Goal: Task Accomplishment & Management: Manage account settings

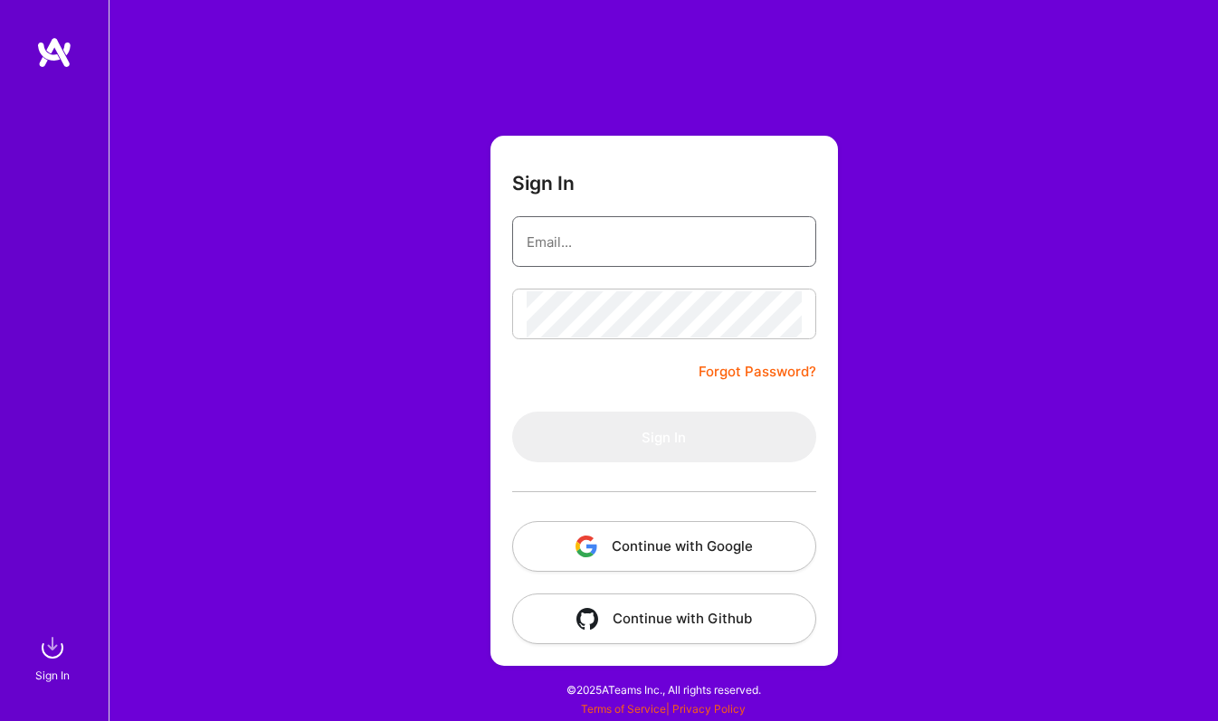
type input "[EMAIL_ADDRESS][DOMAIN_NAME]"
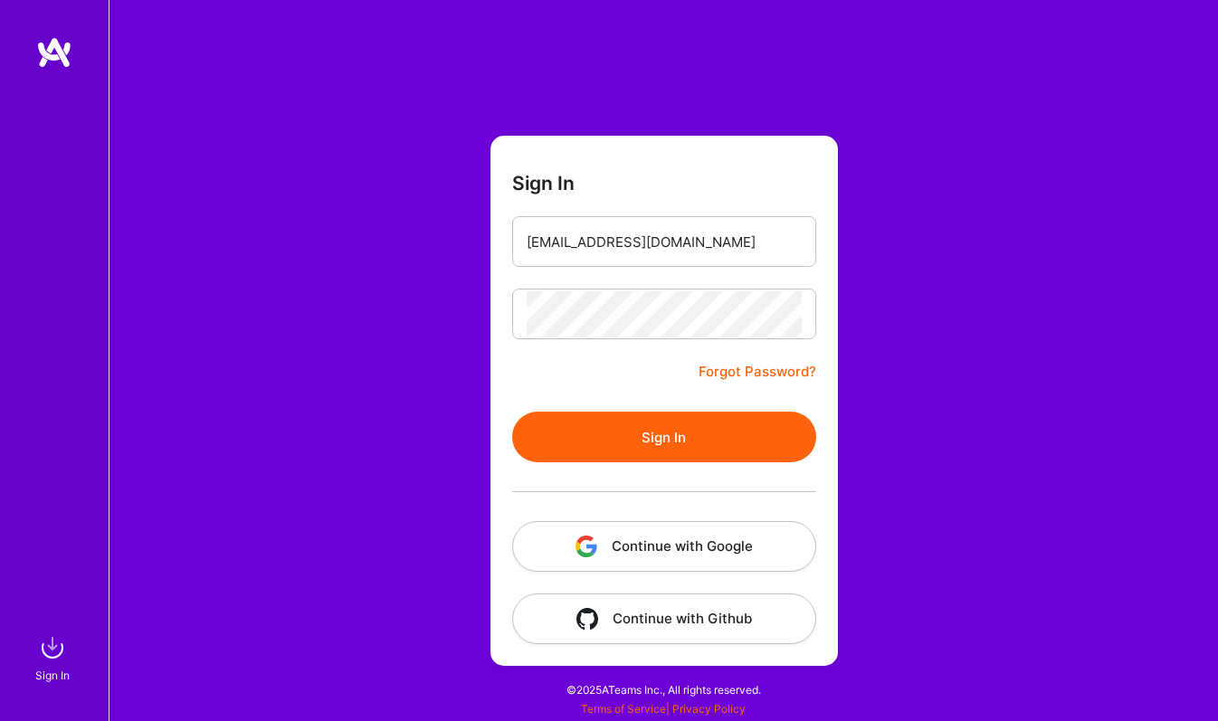
click at [675, 450] on button "Sign In" at bounding box center [664, 437] width 304 height 51
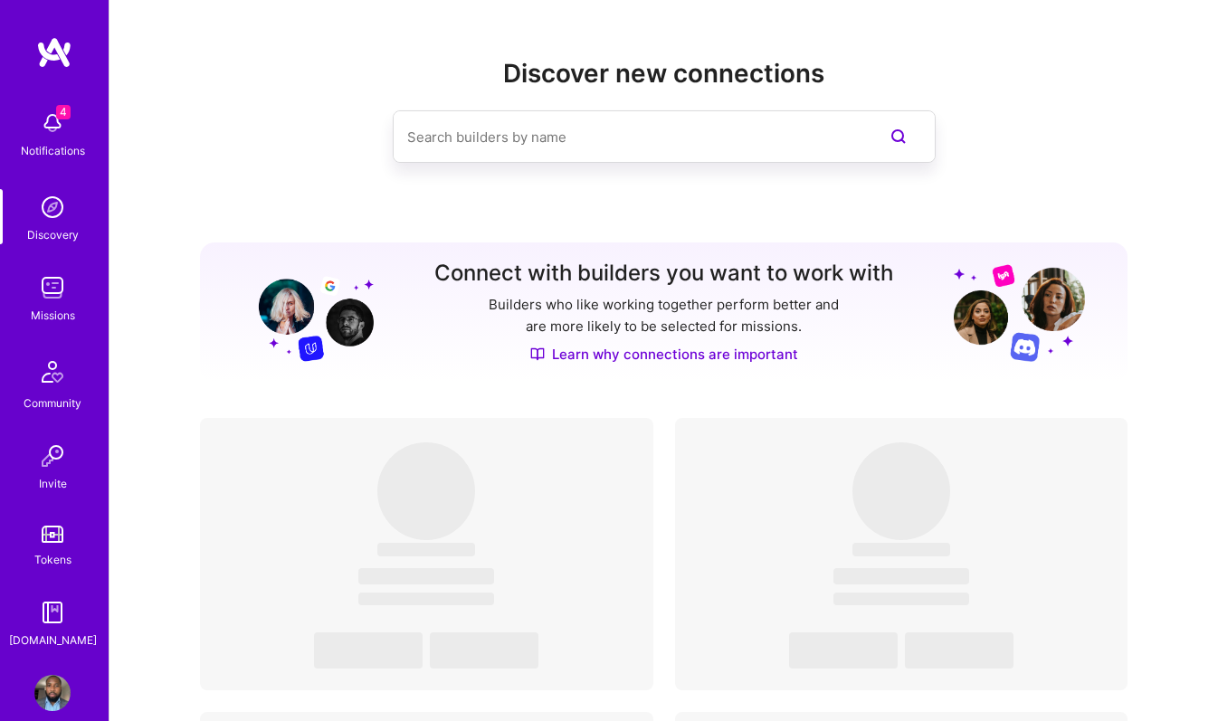
click at [55, 306] on div "Missions" at bounding box center [53, 315] width 44 height 19
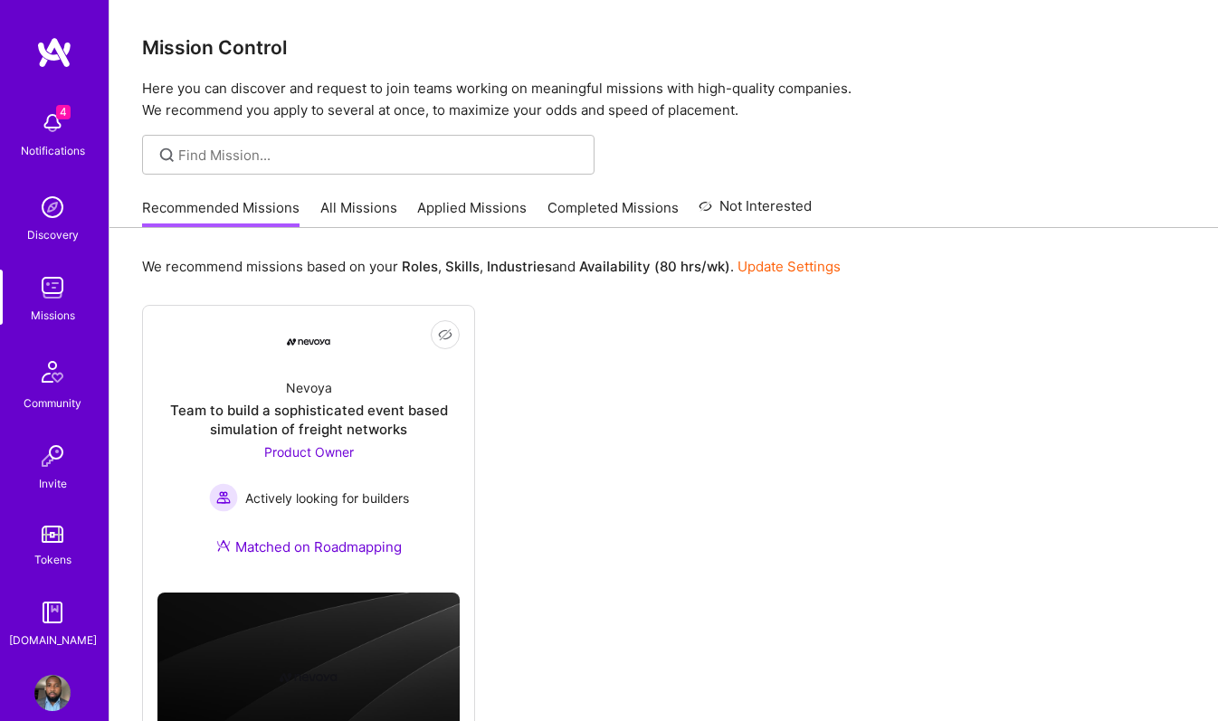
click at [311, 216] on div "Recommended Missions All Missions Applied Missions Completed Missions Not Inter…" at bounding box center [477, 207] width 670 height 39
click at [361, 195] on div "Recommended Missions All Missions Applied Missions Completed Missions Not Inter…" at bounding box center [477, 207] width 670 height 39
